Goal: Information Seeking & Learning: Learn about a topic

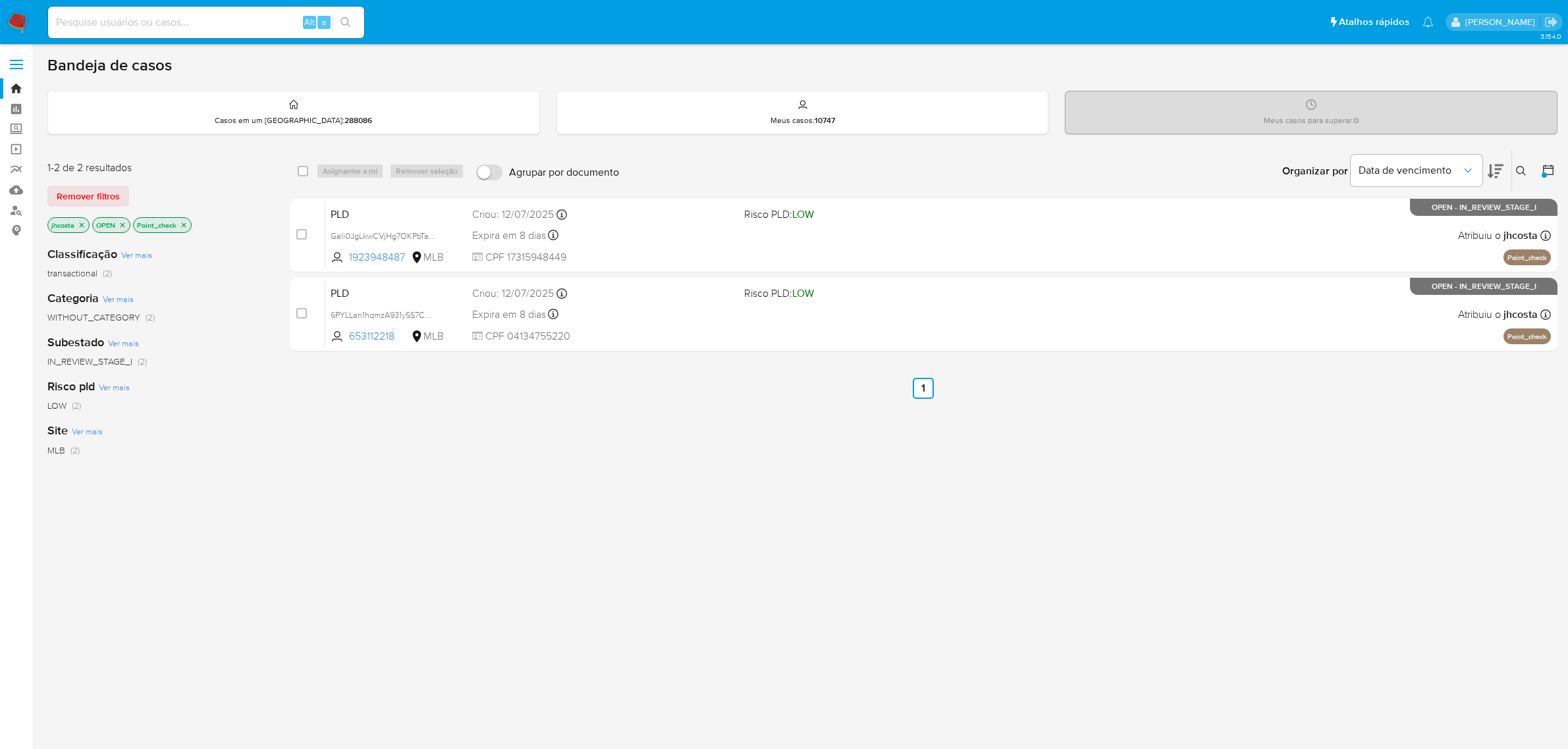
scroll to position [4, 0]
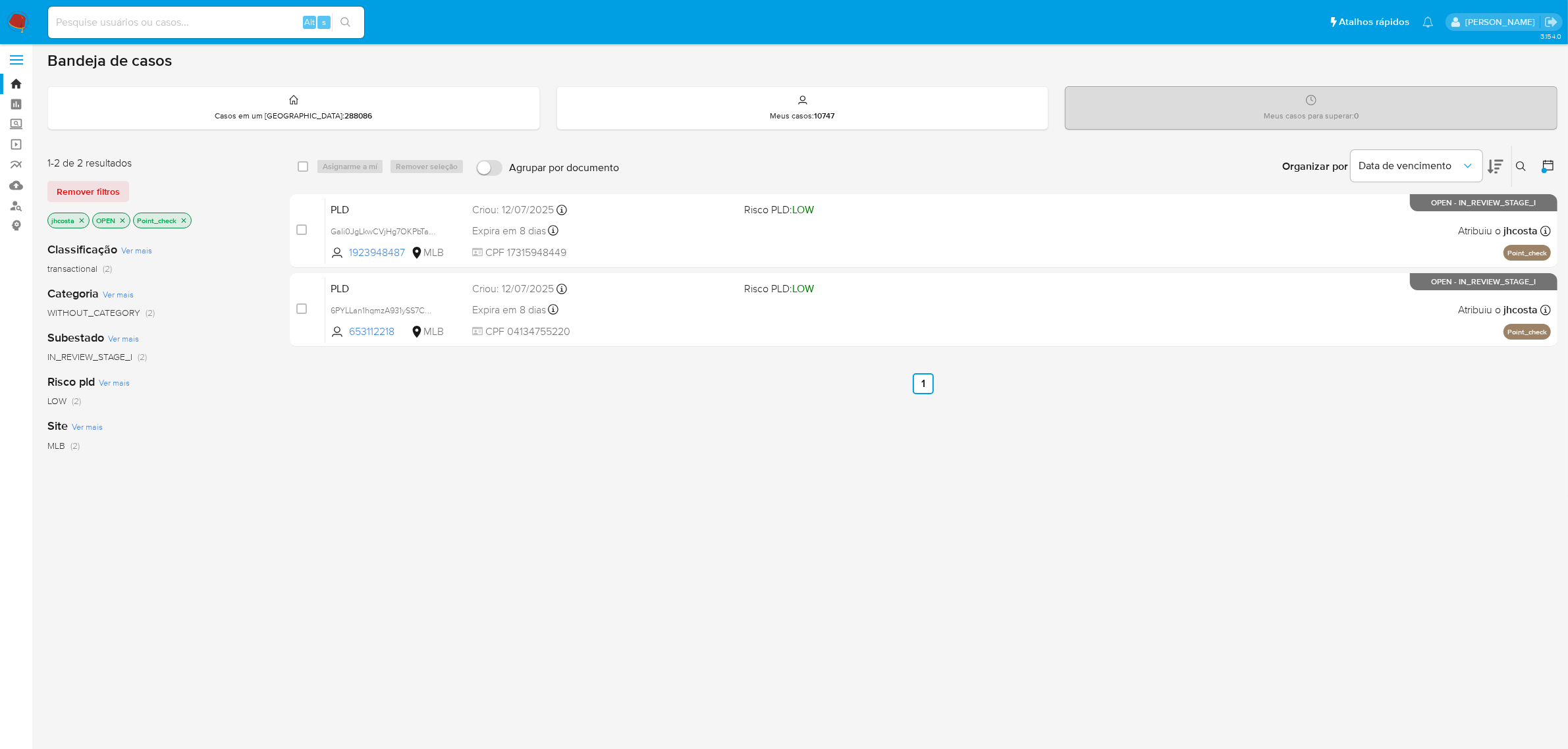
click at [239, 18] on input at bounding box center [206, 22] width 316 height 17
click at [136, 20] on input "jhcost18" at bounding box center [206, 22] width 316 height 17
click at [87, 21] on input "jhcost18" at bounding box center [206, 22] width 316 height 17
type input "jhcosta18"
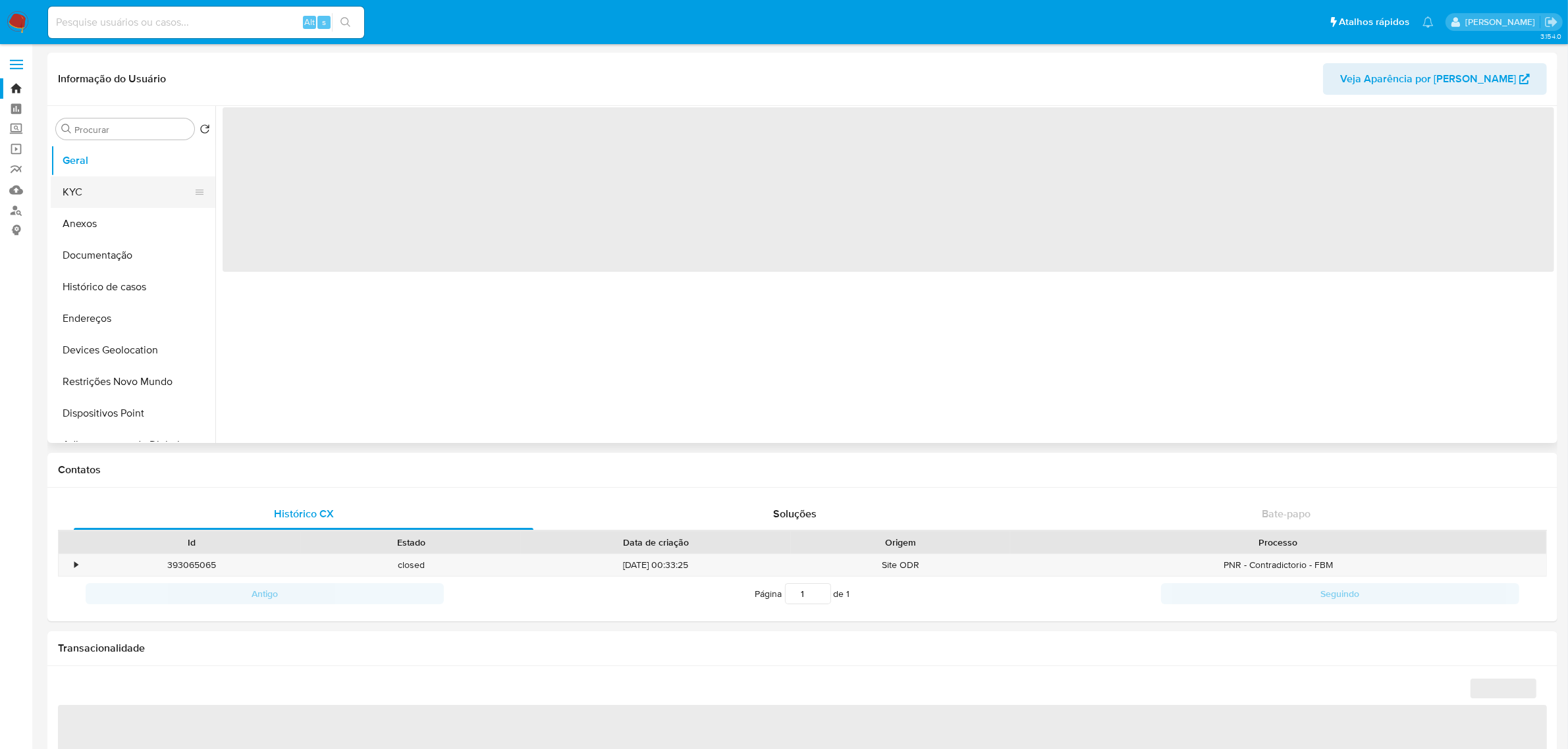
click at [109, 194] on button "KYC" at bounding box center [128, 192] width 154 height 32
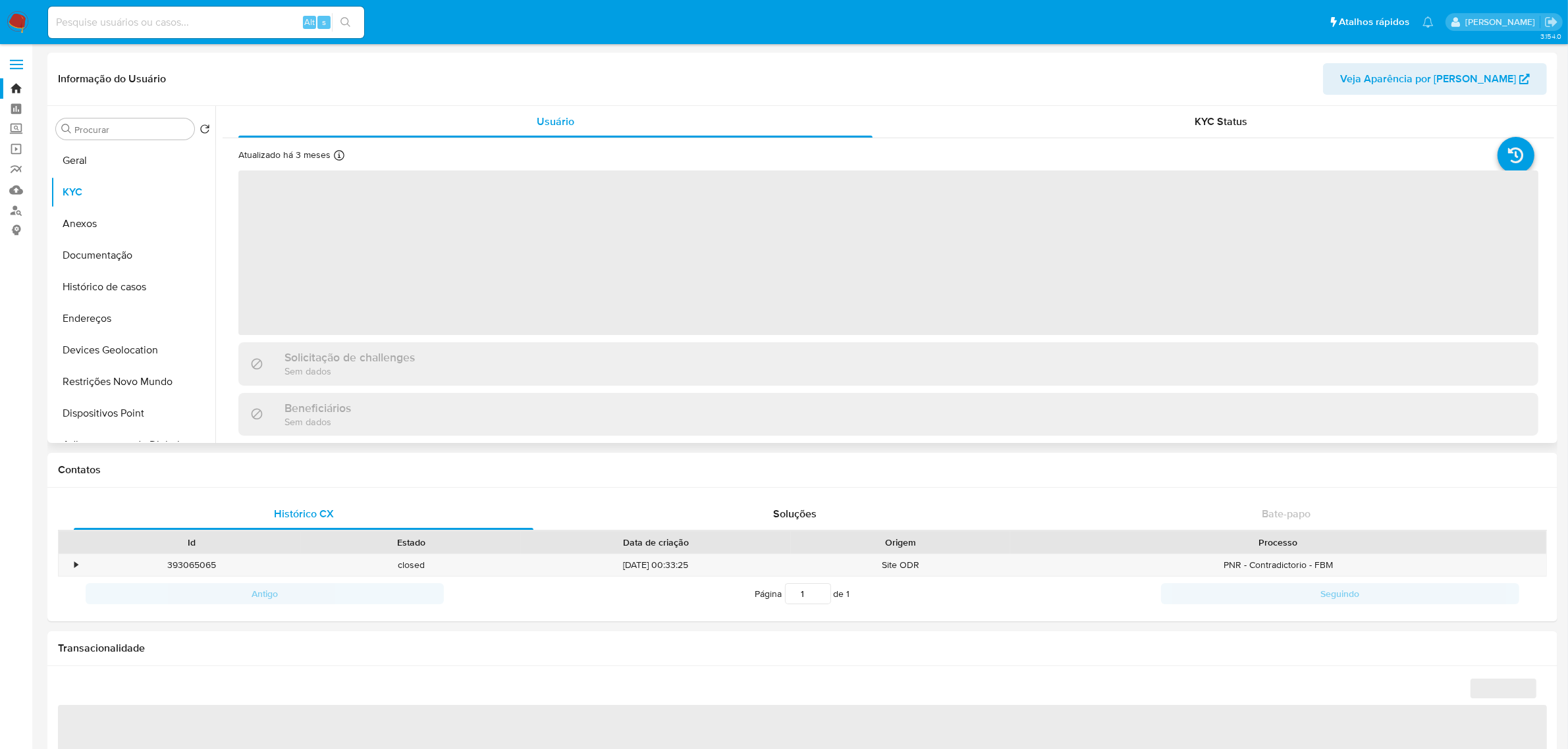
select select "10"
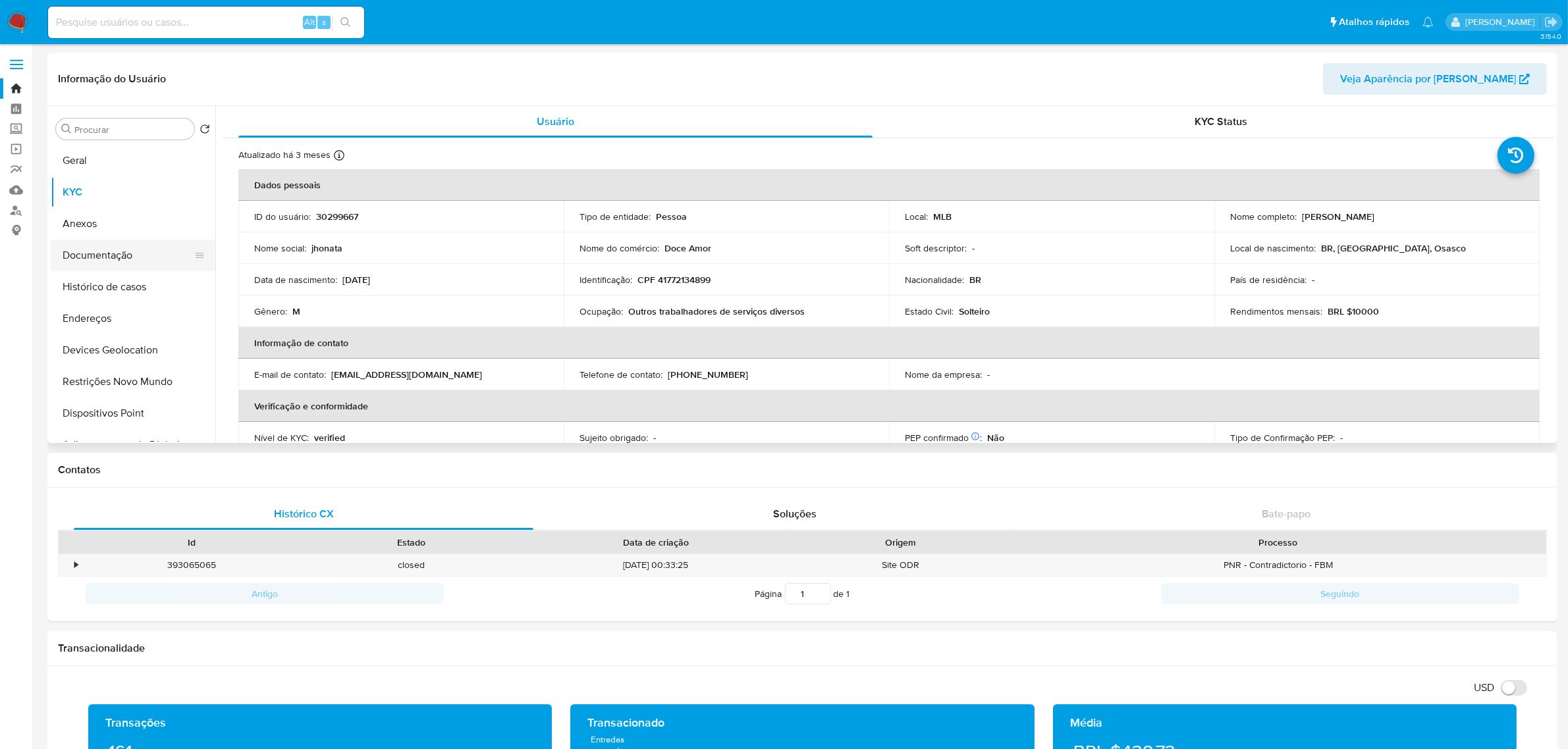
click at [127, 244] on button "Documentação" at bounding box center [128, 255] width 154 height 32
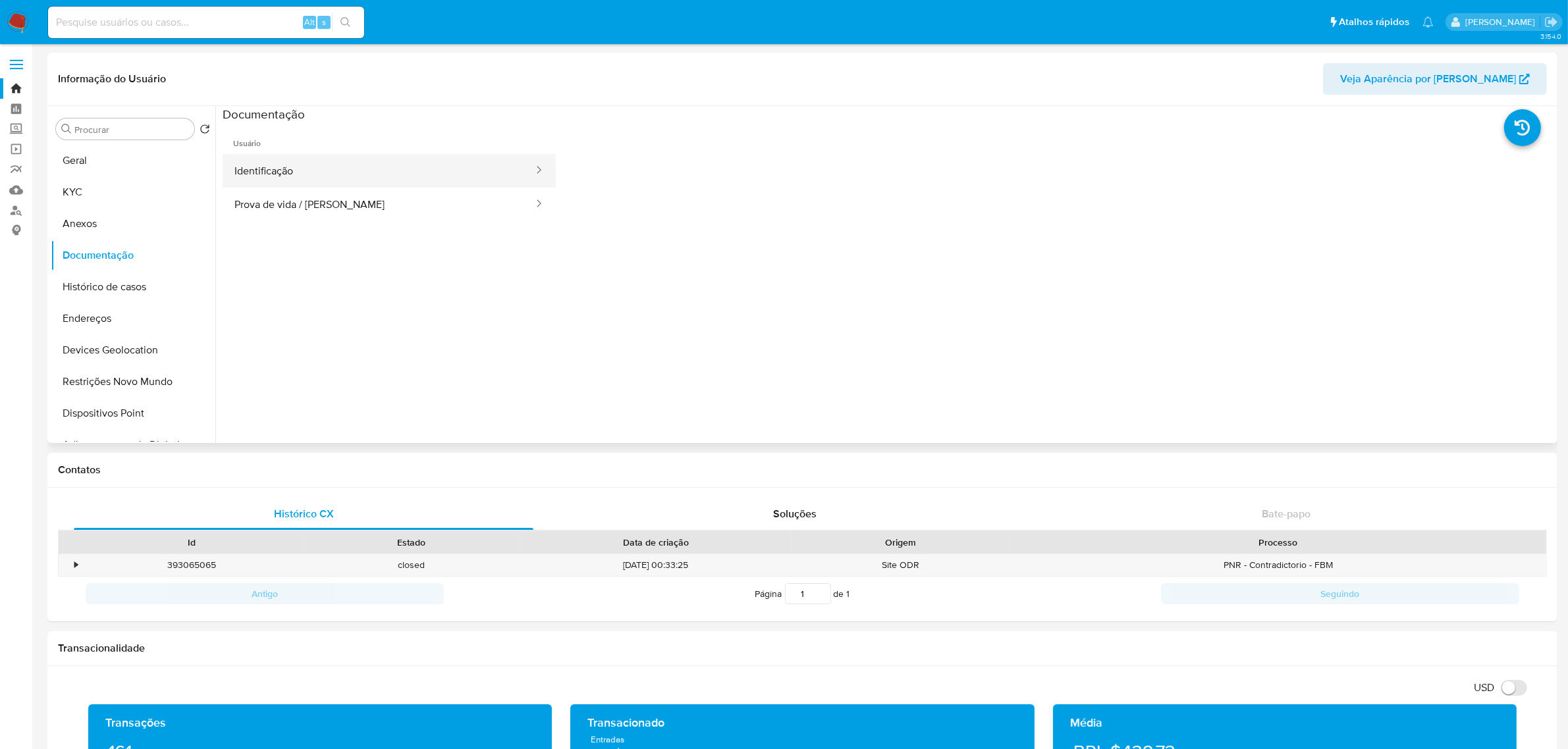
click at [385, 179] on button "Identificação" at bounding box center [379, 171] width 312 height 34
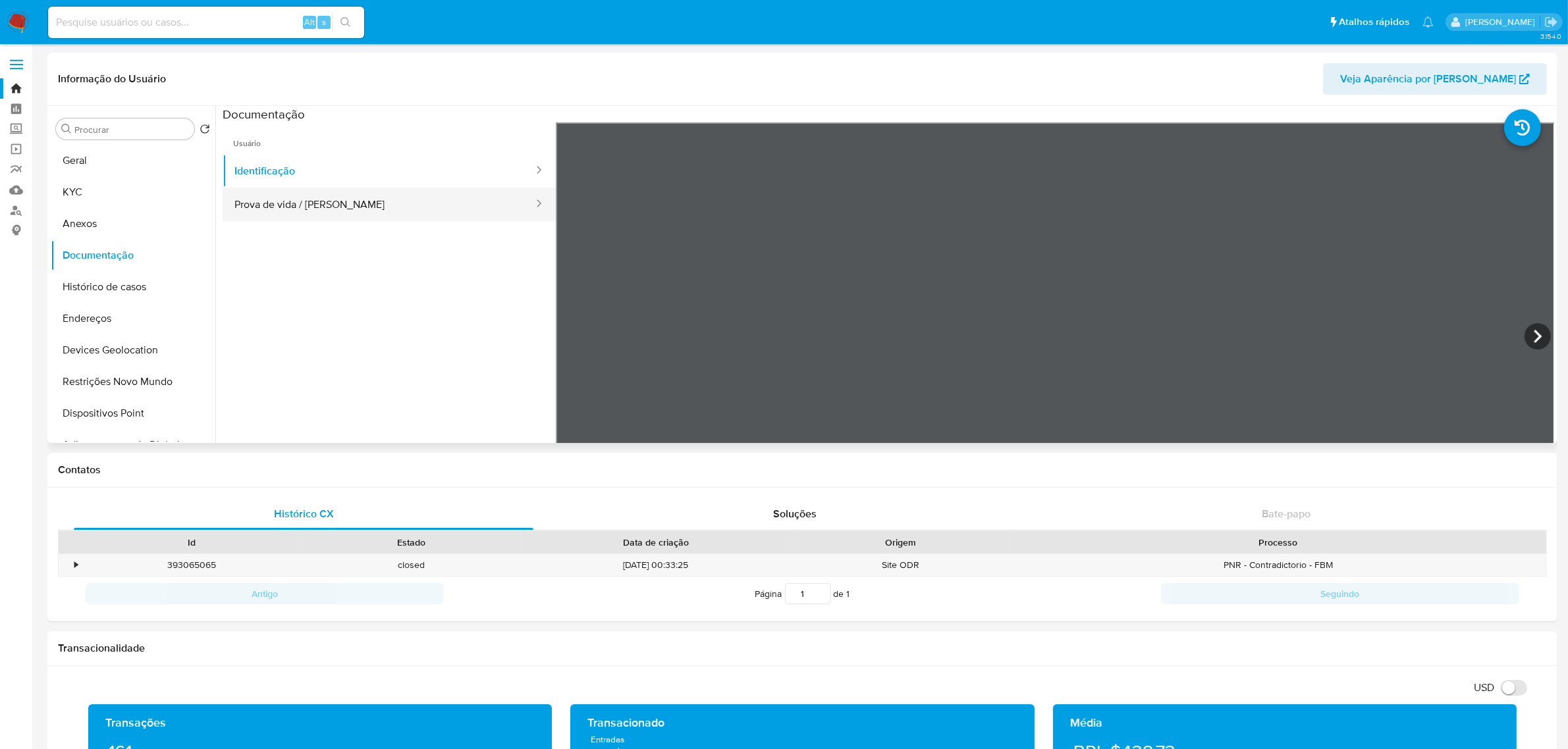
click at [371, 203] on button "Prova de vida / [PERSON_NAME]" at bounding box center [379, 204] width 312 height 34
